Goal: Check status: Check status

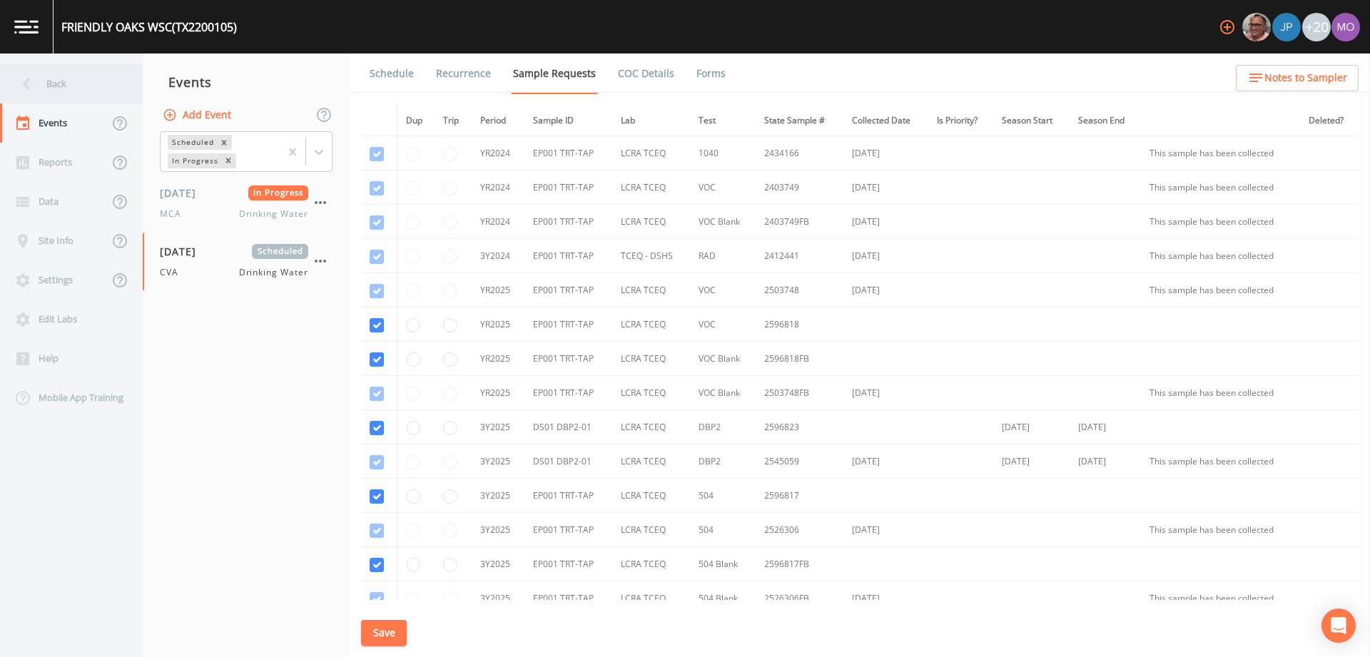
click at [65, 96] on div "Back" at bounding box center [64, 83] width 128 height 39
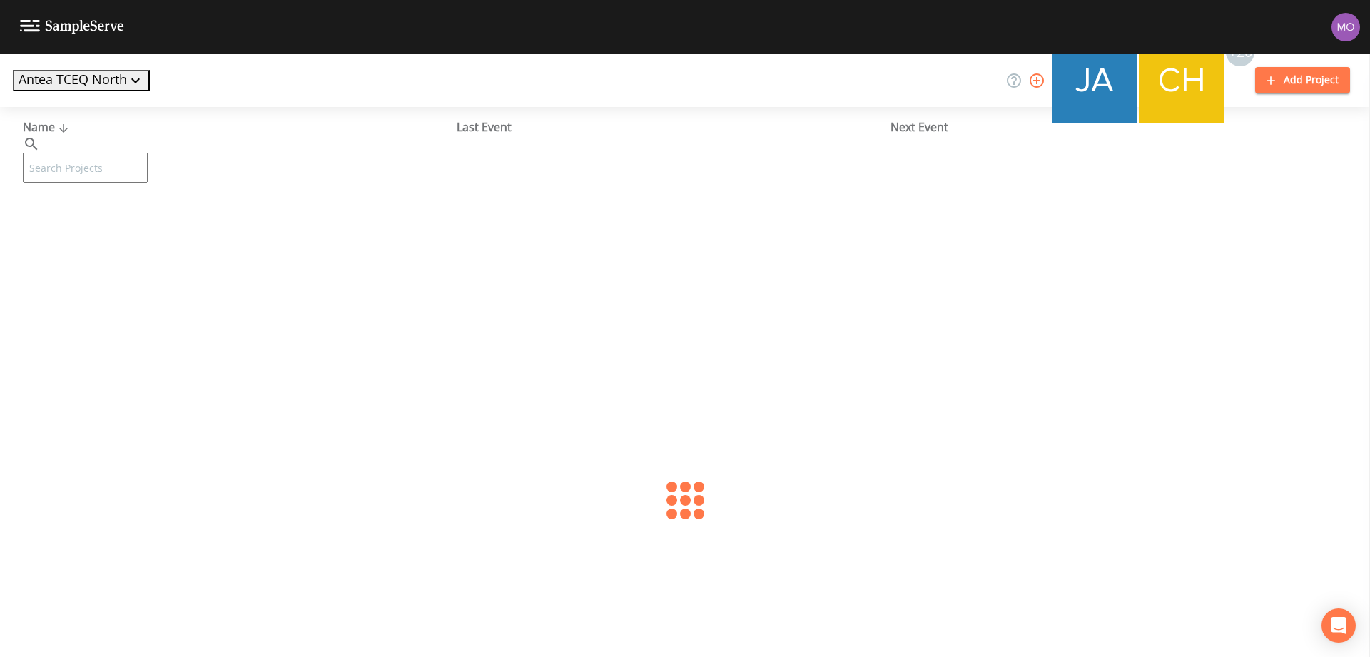
click at [53, 88] on button "Antea TCEQ North" at bounding box center [81, 80] width 137 height 21
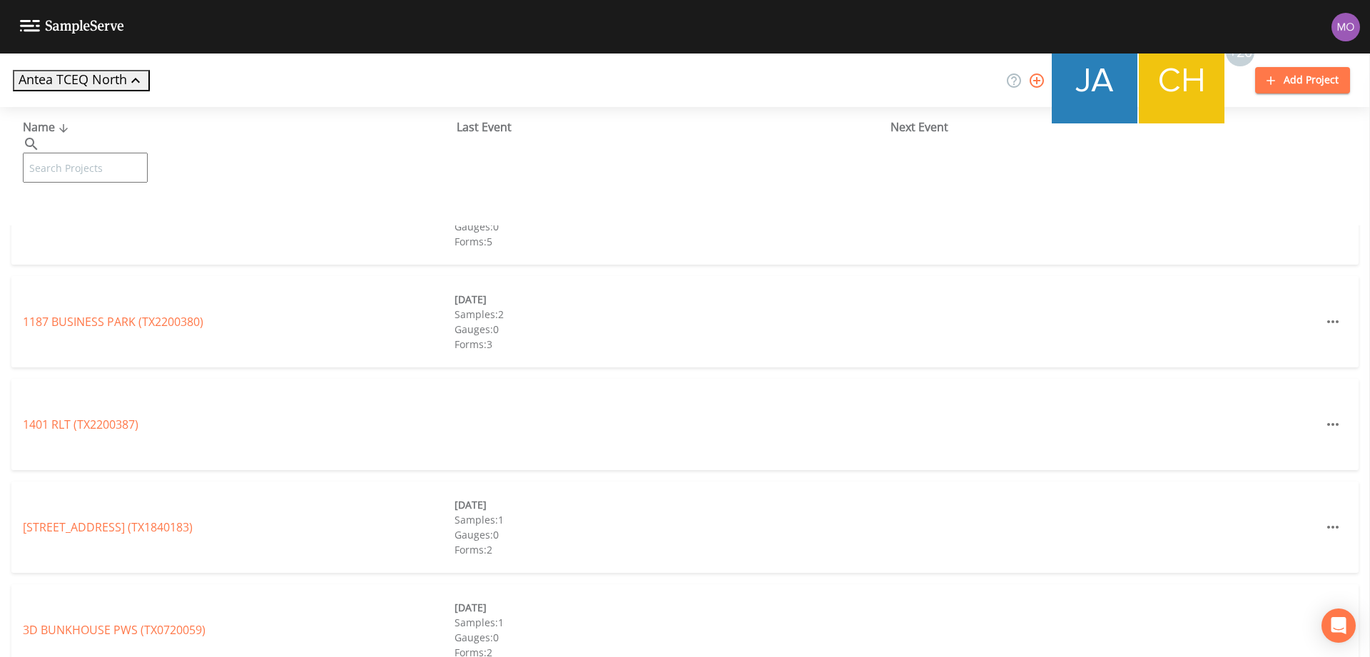
click at [160, 657] on div at bounding box center [685, 657] width 1370 height 0
click at [148, 153] on input "text" at bounding box center [85, 168] width 125 height 30
paste input "TX1110016"
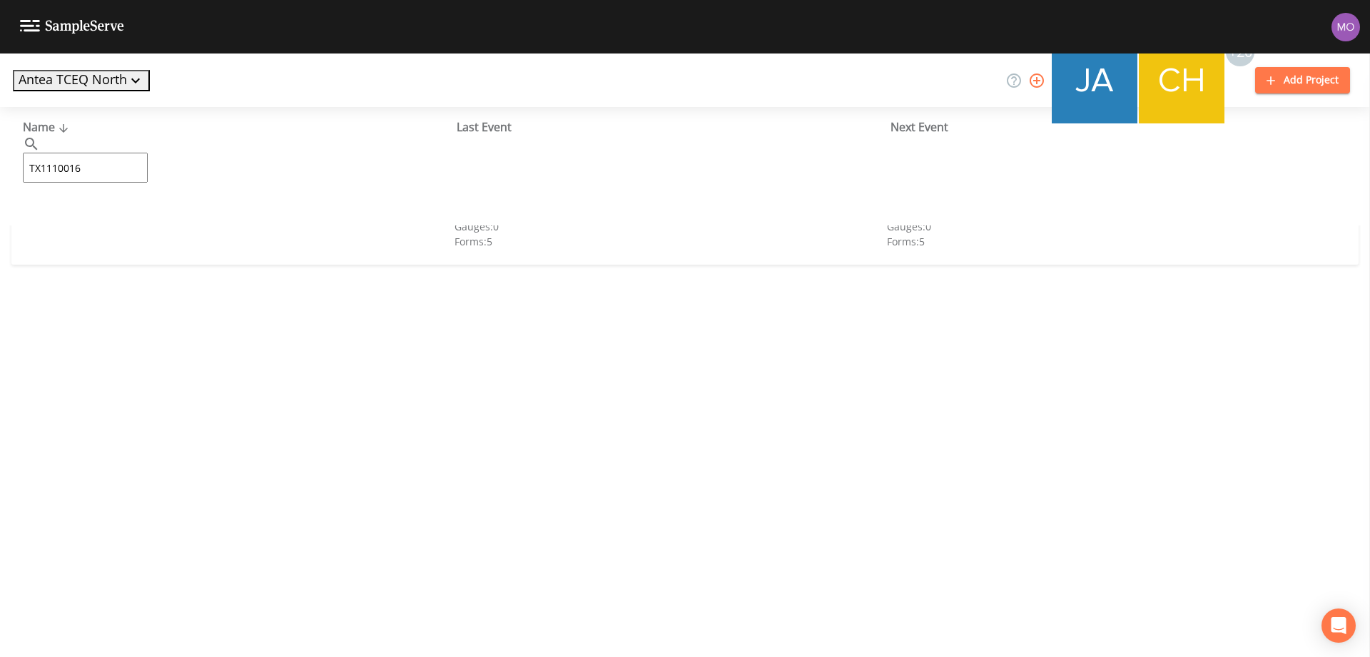
type input "TX1110016"
click at [128, 218] on link "SKY [GEOGRAPHIC_DATA] (TX1110016)" at bounding box center [109, 219] width 172 height 16
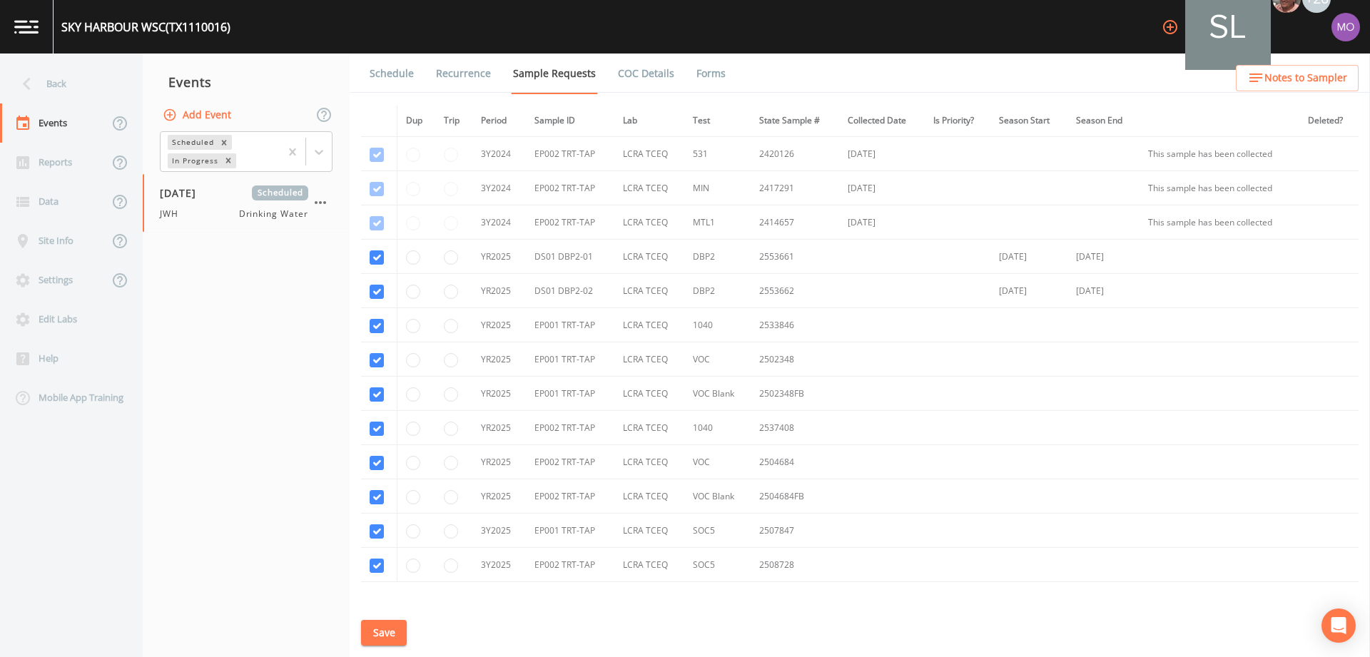
scroll to position [565, 0]
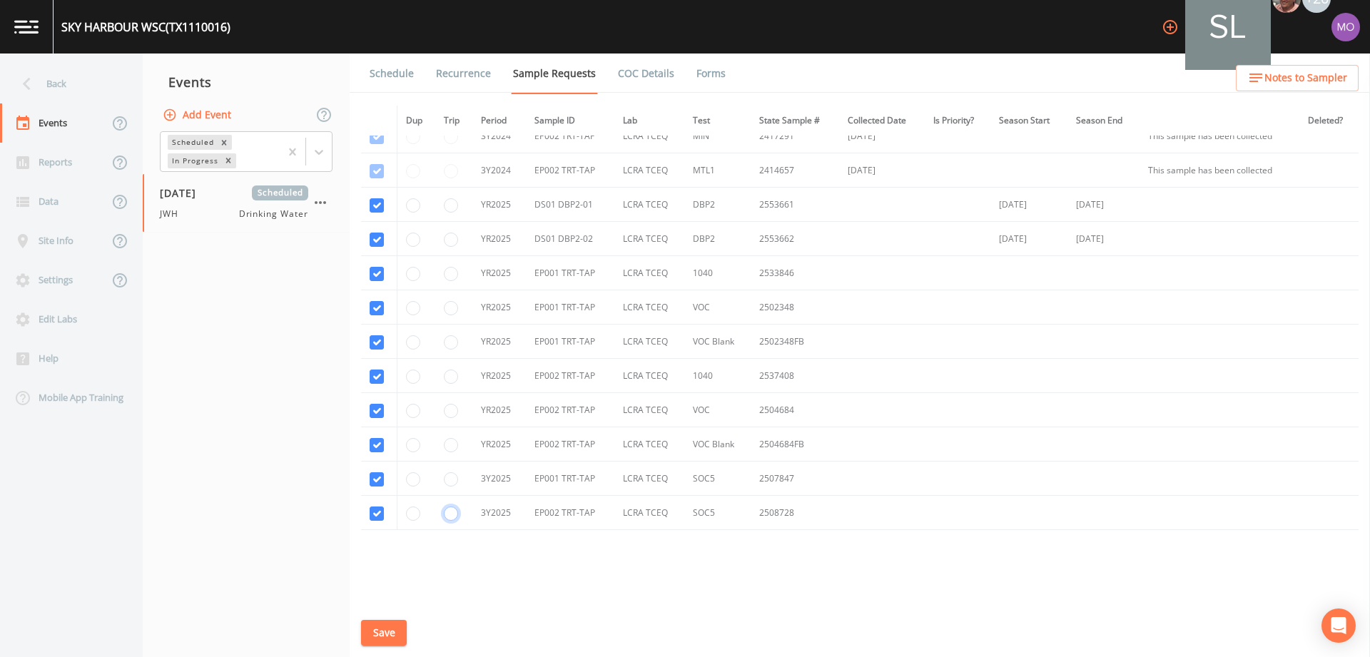
click at [449, 511] on input "radio" at bounding box center [451, 514] width 14 height 14
radio input "true"
click at [391, 633] on button "Save" at bounding box center [384, 633] width 46 height 26
